Goal: Transaction & Acquisition: Purchase product/service

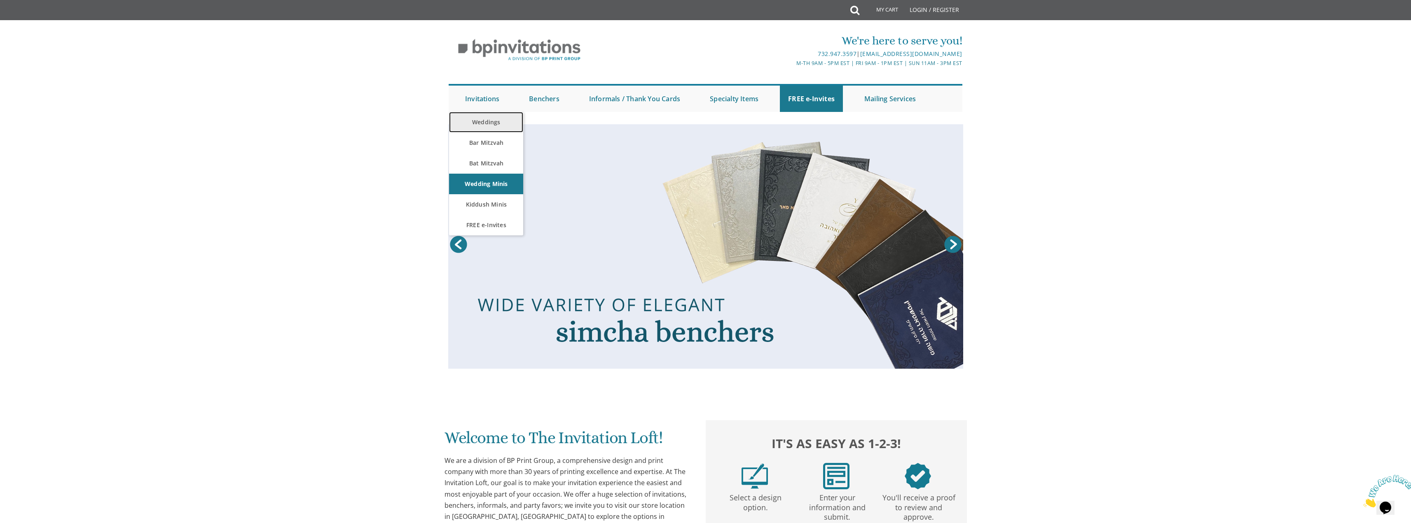
click at [498, 119] on link "Weddings" at bounding box center [486, 122] width 74 height 21
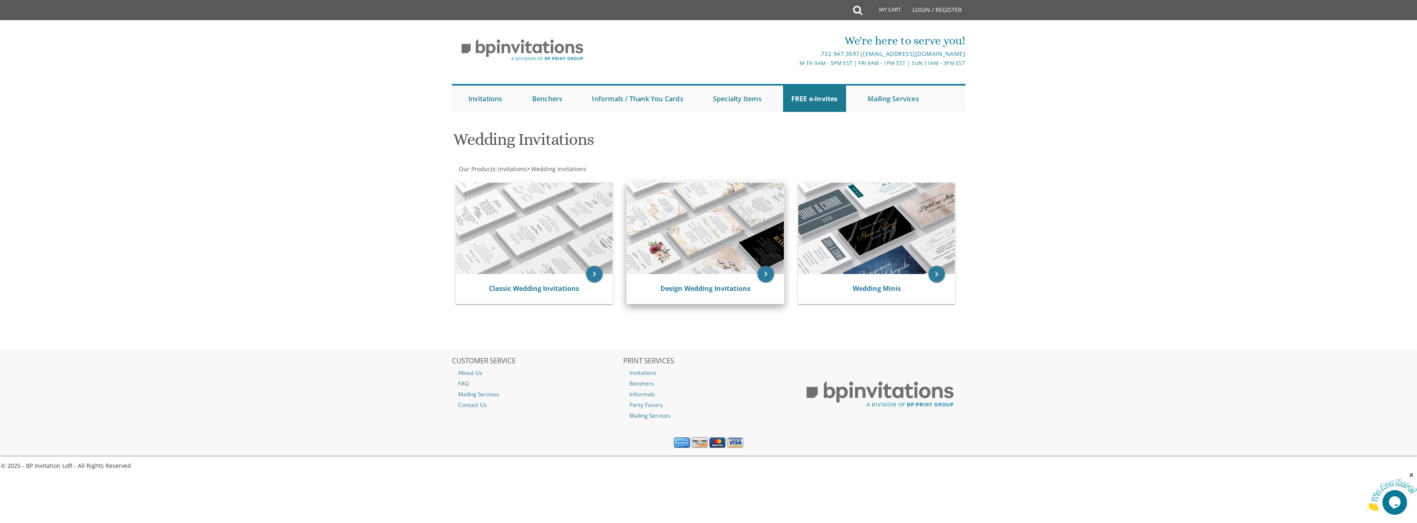
click at [729, 255] on img at bounding box center [705, 228] width 157 height 91
